Goal: Task Accomplishment & Management: Complete application form

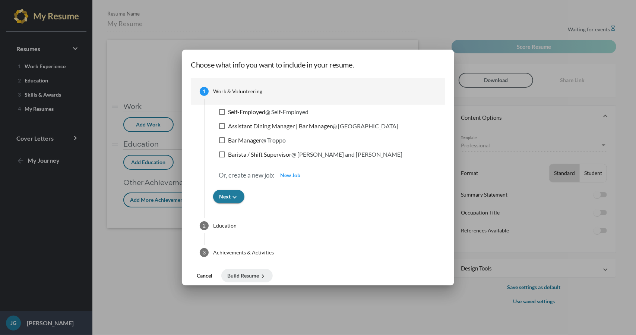
click at [208, 276] on span "Cancel" at bounding box center [205, 275] width 16 height 6
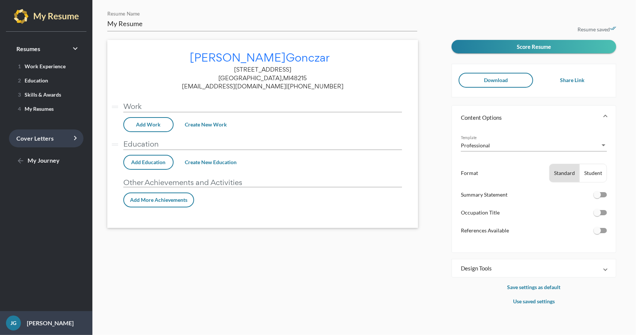
click at [47, 136] on span "Cover Letters keyboard_arrow_right" at bounding box center [34, 138] width 37 height 7
click at [36, 12] on img at bounding box center [46, 16] width 65 height 15
